Goal: Register for event/course

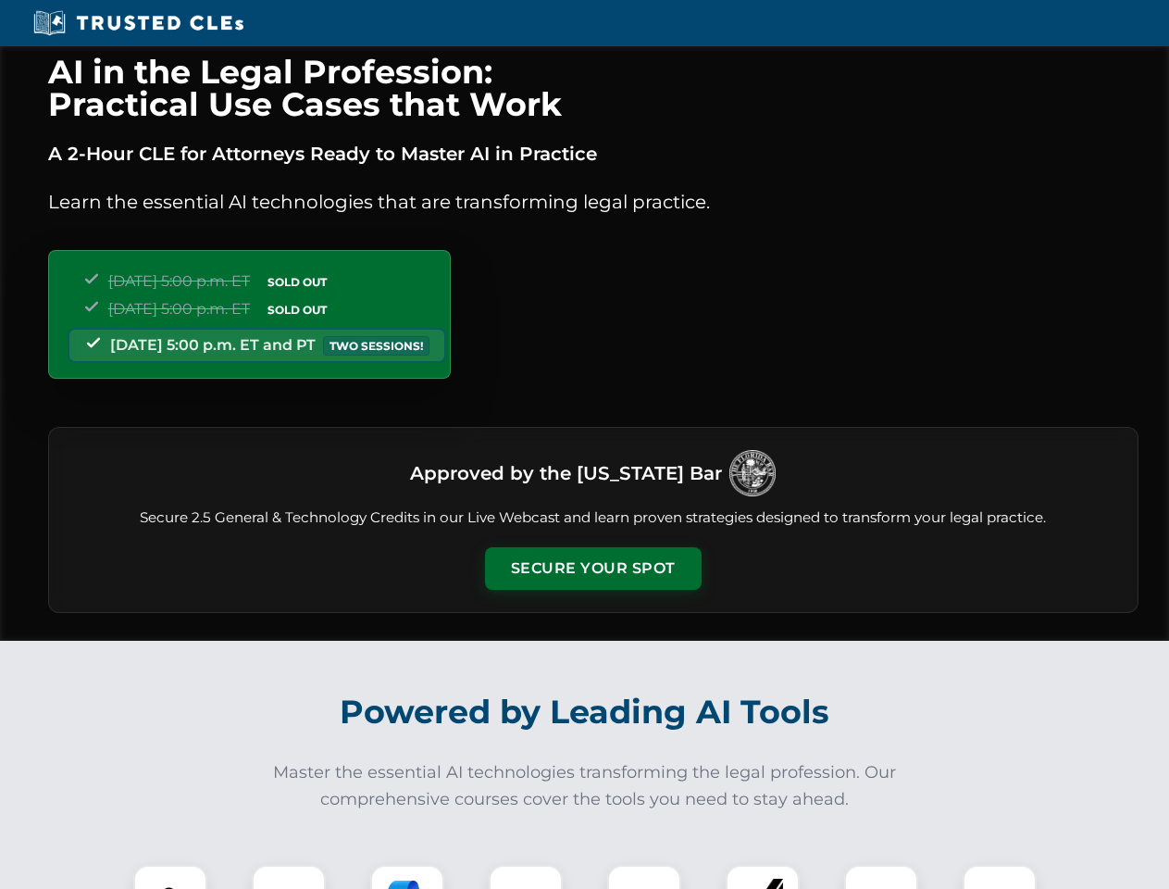
click at [592, 568] on button "Secure Your Spot" at bounding box center [593, 568] width 217 height 43
click at [170, 877] on img at bounding box center [170, 902] width 54 height 54
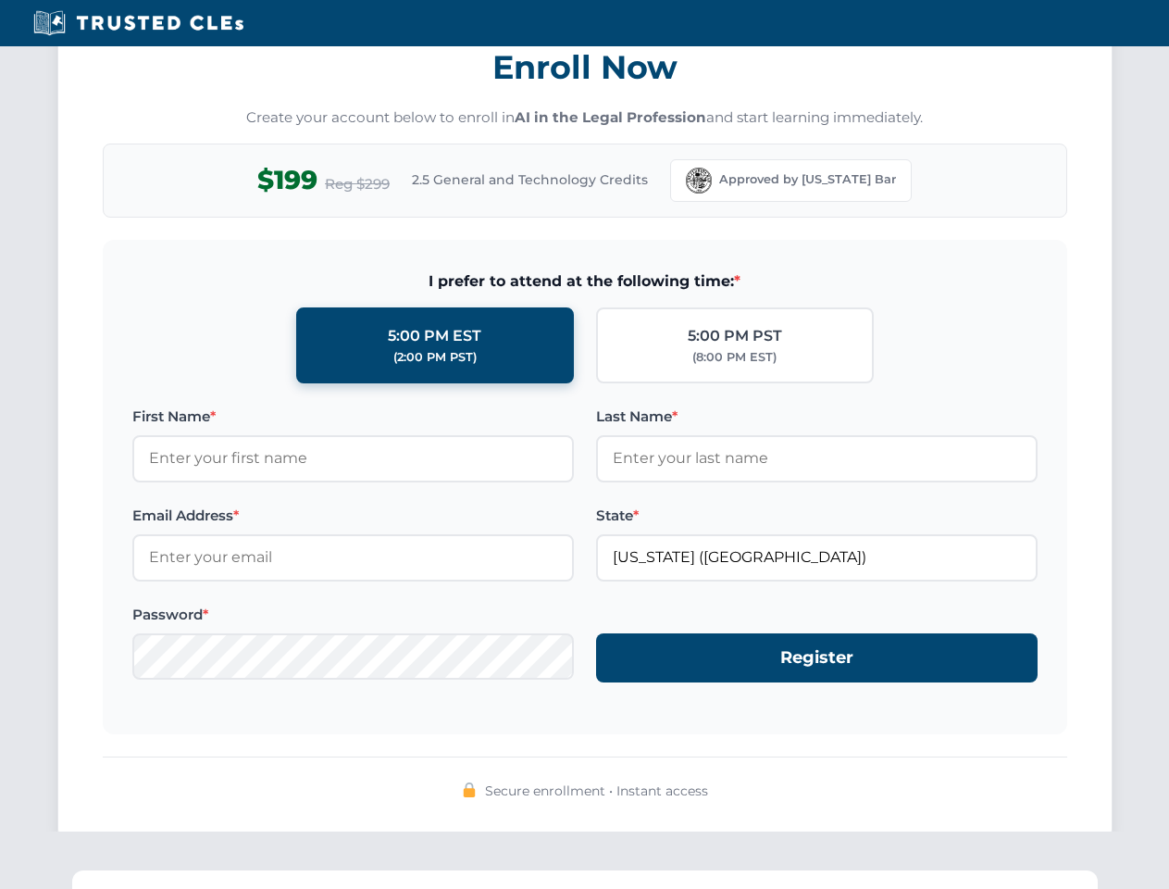
scroll to position [1817, 0]
